Goal: Task Accomplishment & Management: Manage account settings

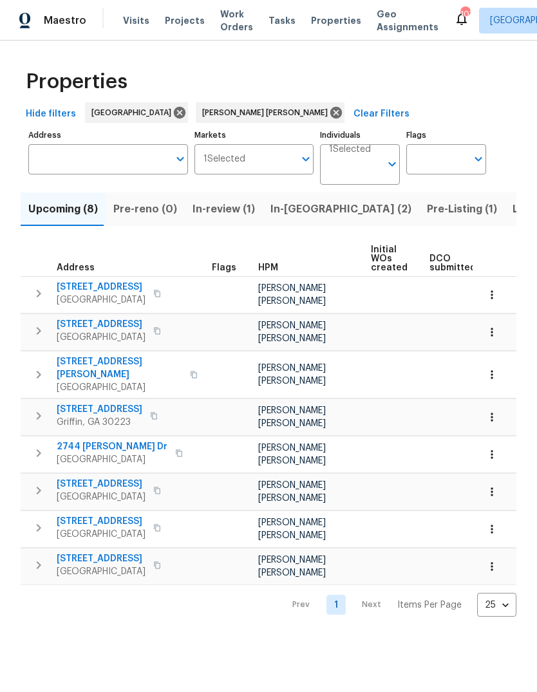
click at [230, 218] on span "In-review (1)" at bounding box center [223, 209] width 62 height 18
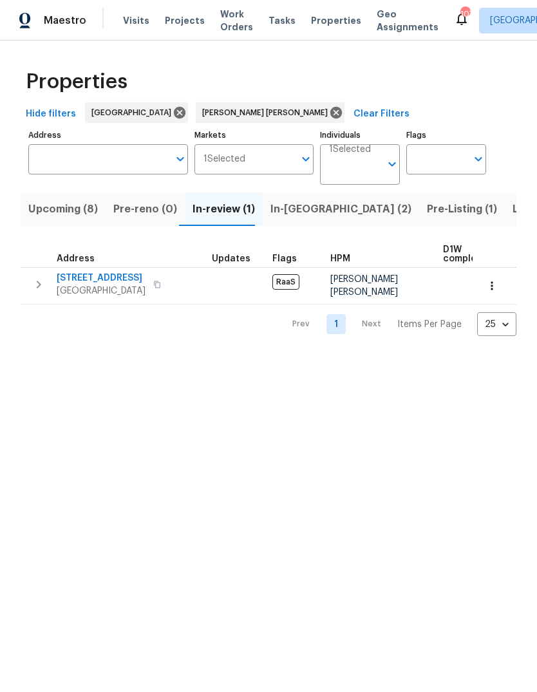
click at [300, 218] on span "In-reno (2)" at bounding box center [340, 209] width 141 height 18
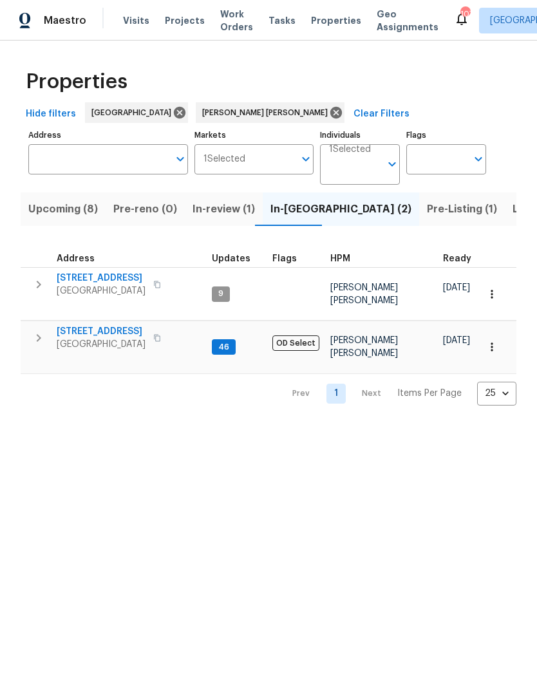
click at [103, 285] on span "810 River Valley Dr" at bounding box center [101, 278] width 89 height 13
click at [99, 336] on span "[STREET_ADDRESS]" at bounding box center [101, 331] width 89 height 13
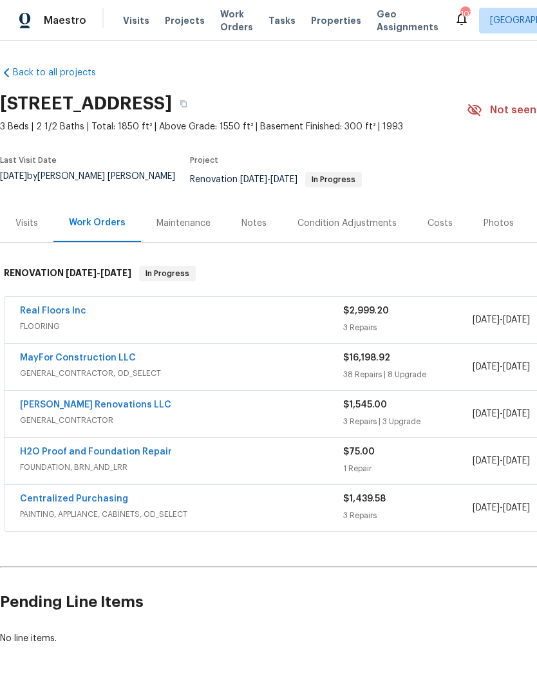
click at [94, 362] on link "MayFor Construction LLC" at bounding box center [78, 357] width 116 height 9
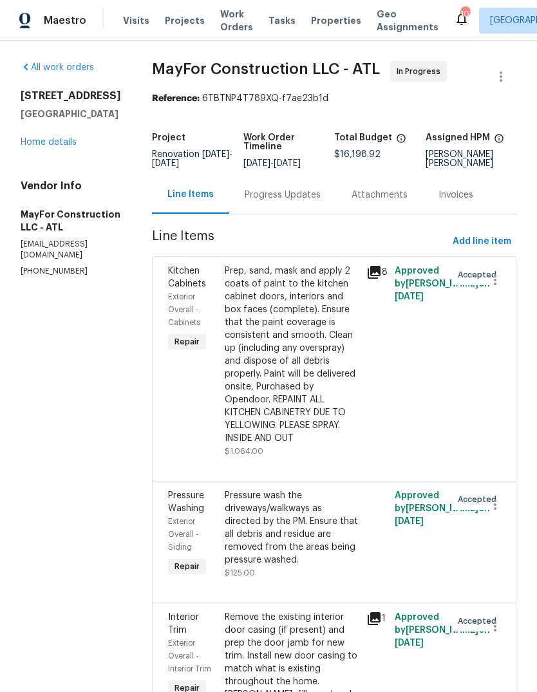
click at [301, 201] on div "Progress Updates" at bounding box center [283, 195] width 76 height 13
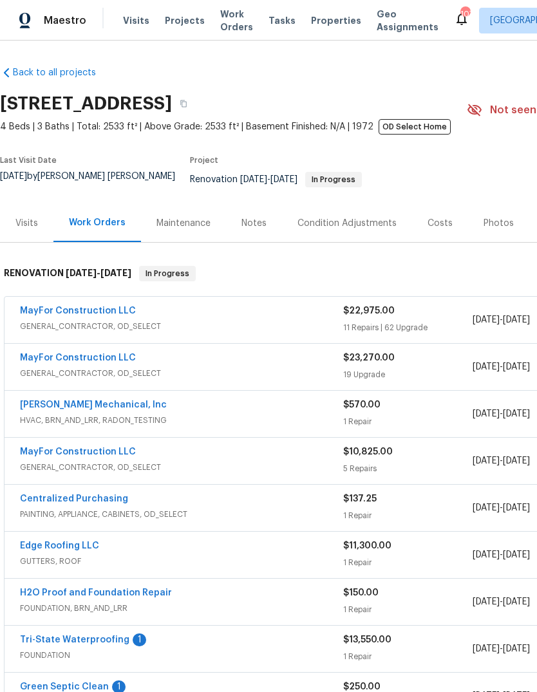
click at [95, 313] on link "MayFor Construction LLC" at bounding box center [78, 310] width 116 height 9
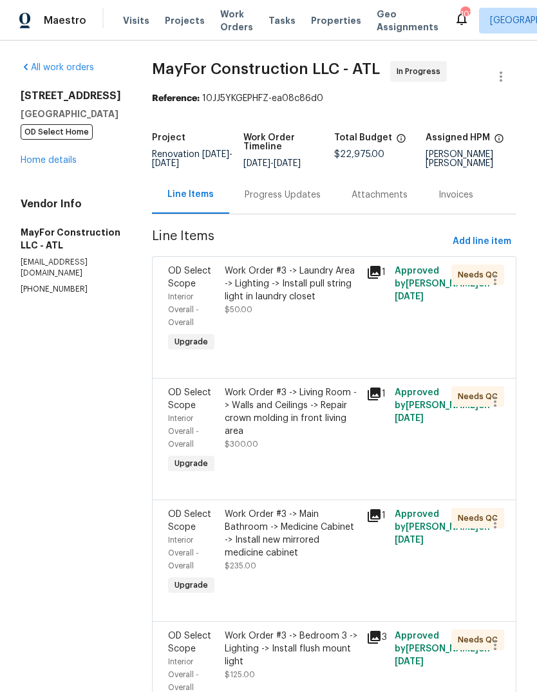
click at [304, 201] on div "Progress Updates" at bounding box center [283, 195] width 76 height 13
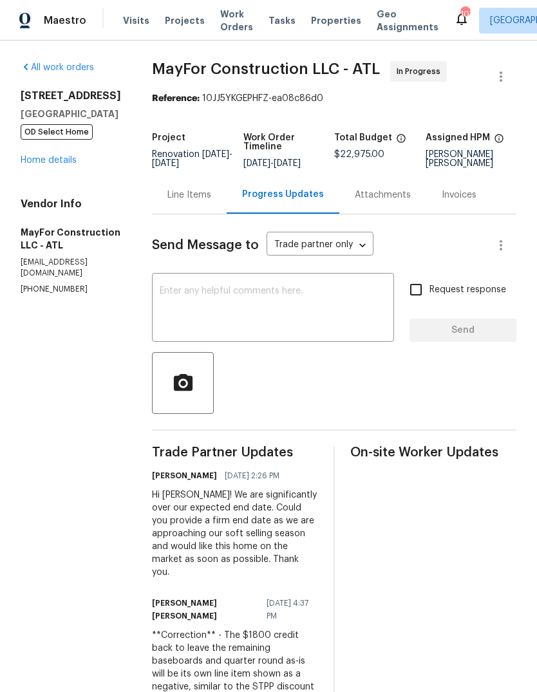
click at [211, 201] on div "Line Items" at bounding box center [189, 195] width 44 height 13
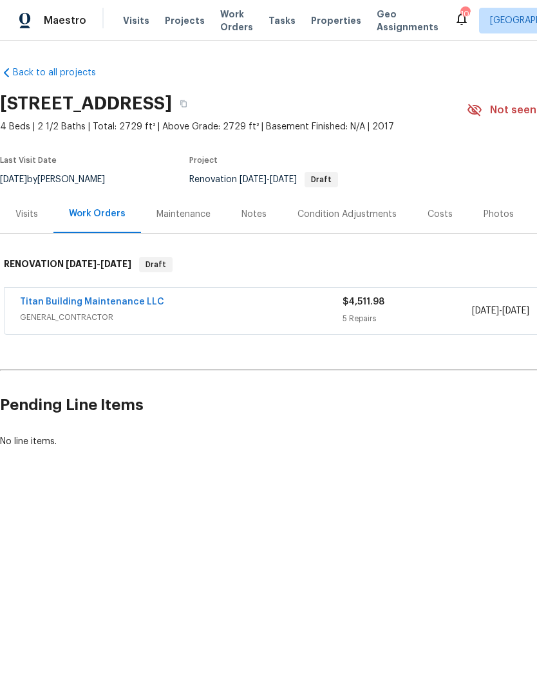
click at [139, 306] on link "Titan Building Maintenance LLC" at bounding box center [92, 301] width 144 height 9
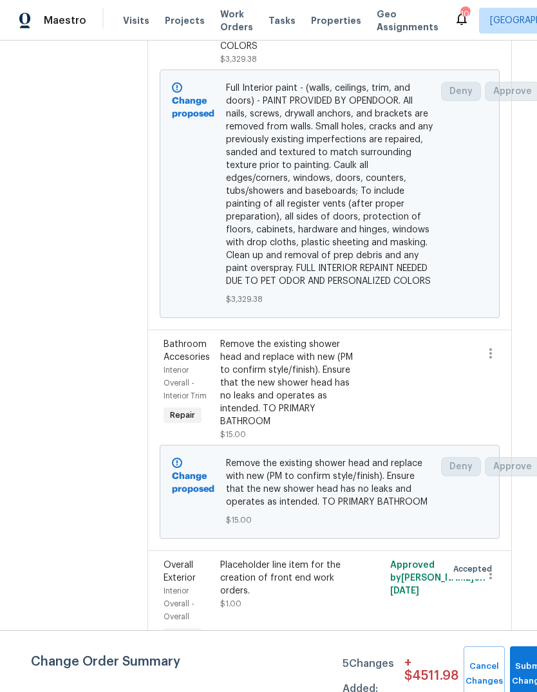
scroll to position [1250, 5]
click at [487, 567] on icon "button" at bounding box center [490, 574] width 15 height 15
click at [509, 538] on li "Cancel" at bounding box center [499, 535] width 50 height 21
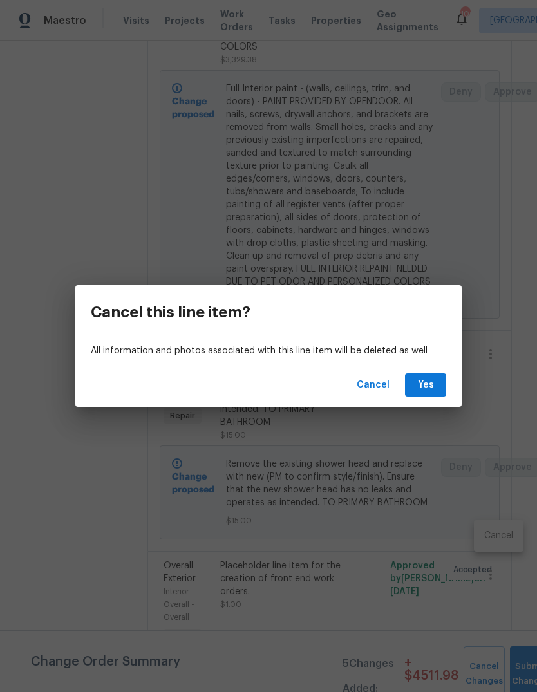
click at [433, 366] on div "Cancel Yes" at bounding box center [268, 385] width 386 height 44
click at [420, 380] on span "Yes" at bounding box center [425, 385] width 21 height 16
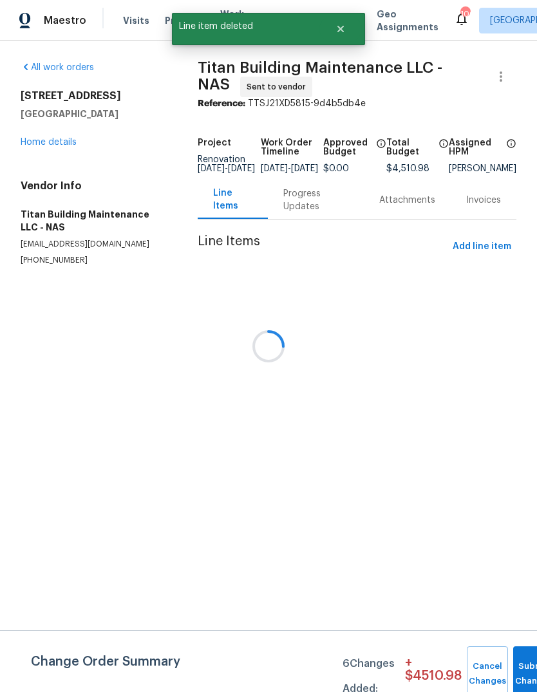
scroll to position [0, 0]
